Goal: Task Accomplishment & Management: Use online tool/utility

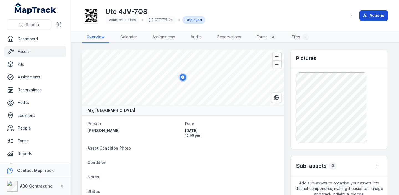
click at [367, 14] on icon at bounding box center [365, 15] width 4 height 4
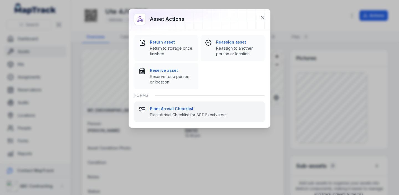
click at [184, 110] on strong "Plant Arrival Checklist" at bounding box center [205, 109] width 110 height 6
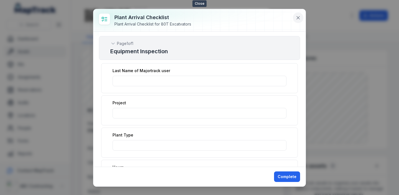
click at [298, 16] on icon at bounding box center [298, 18] width 6 height 6
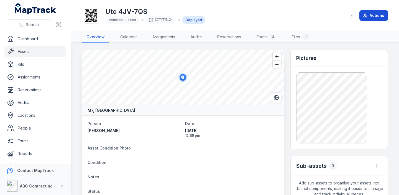
click at [375, 18] on button "Actions" at bounding box center [373, 15] width 29 height 11
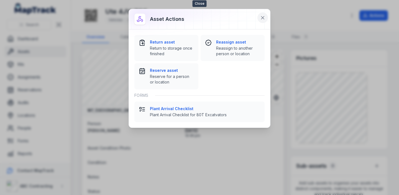
click at [262, 17] on icon at bounding box center [263, 18] width 6 height 6
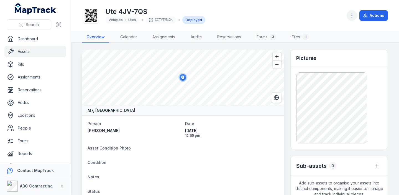
click at [350, 15] on icon "button" at bounding box center [352, 16] width 6 height 6
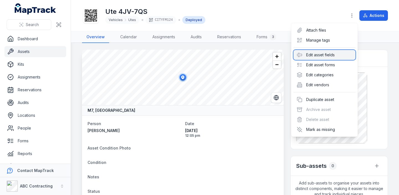
click at [320, 57] on div "Edit asset fields" at bounding box center [324, 55] width 62 height 10
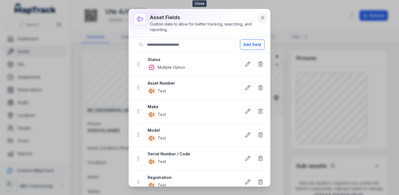
click at [264, 16] on icon at bounding box center [263, 18] width 6 height 6
